Goal: Check status: Check status

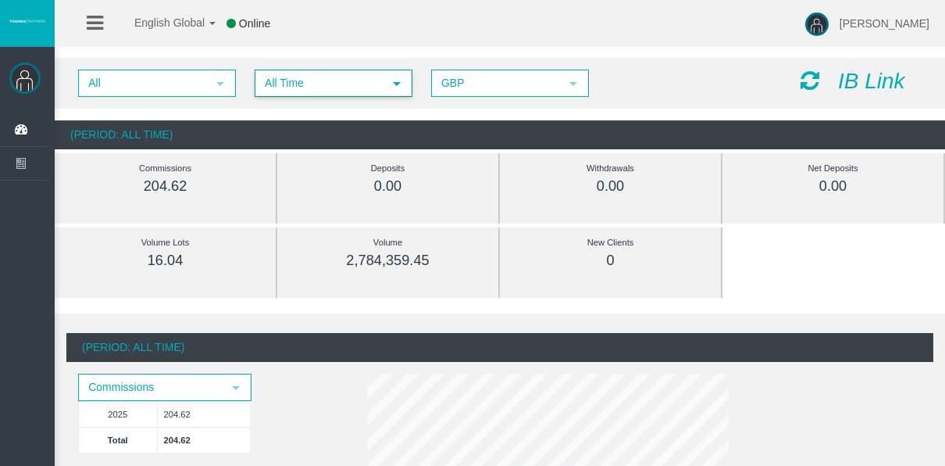
scroll to position [719, 0]
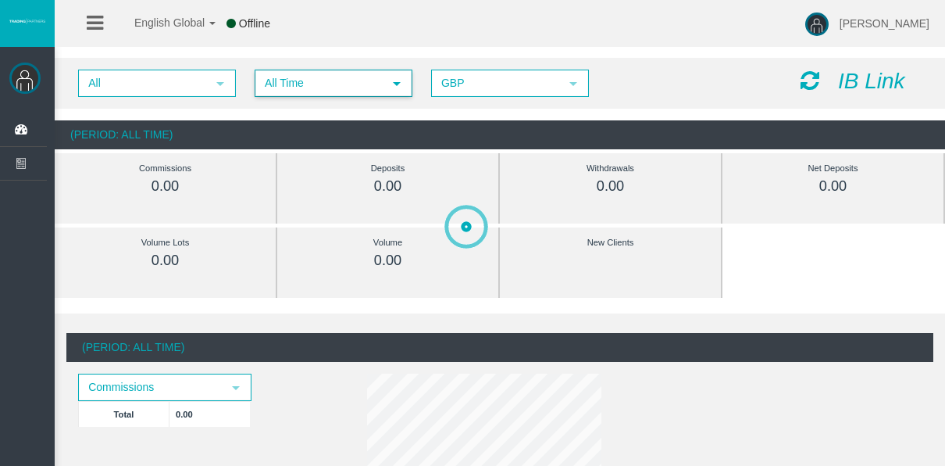
click at [340, 71] on span "All Time" at bounding box center [319, 83] width 127 height 24
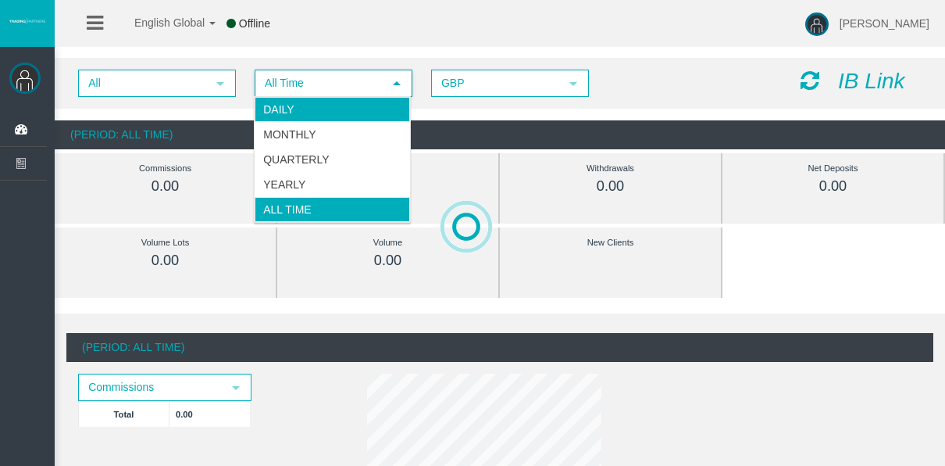
click at [315, 109] on li "Daily" at bounding box center [332, 109] width 155 height 25
